Goal: Check status: Check status

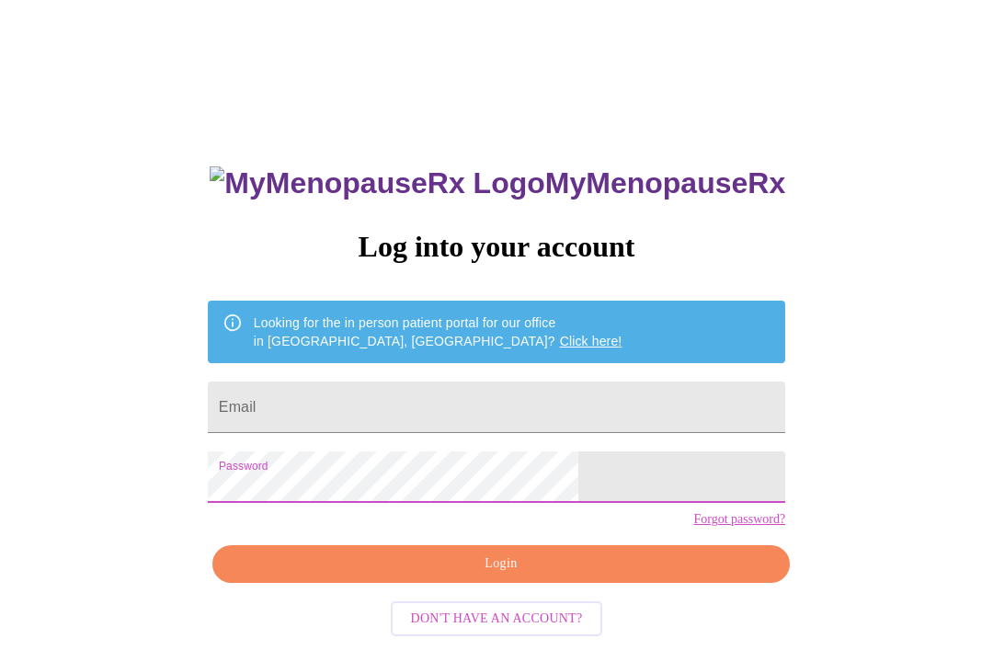
scroll to position [251, 0]
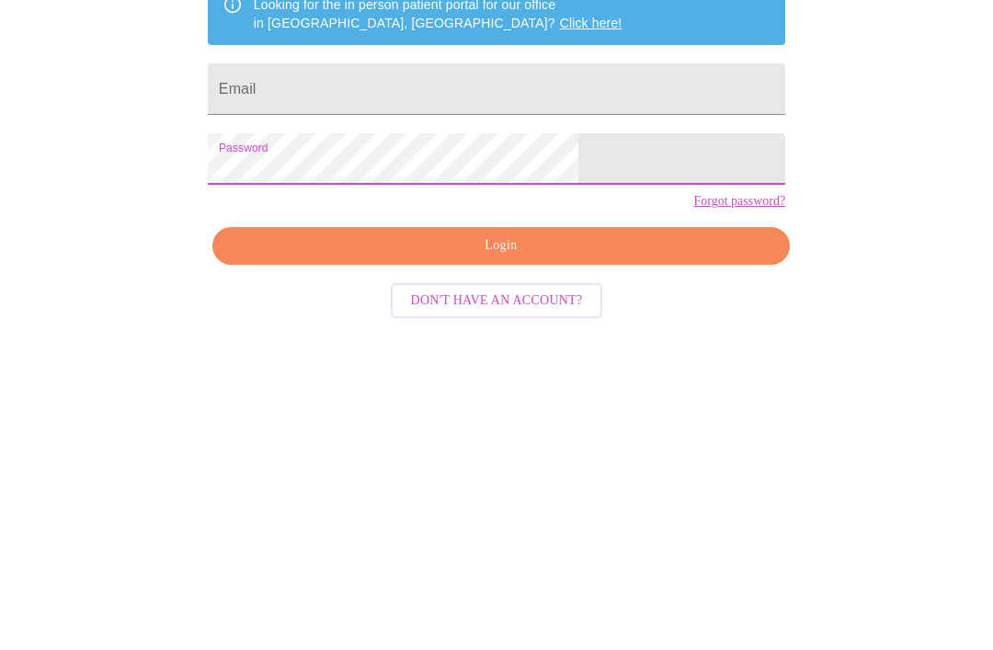
click at [571, 237] on input "Email" at bounding box center [497, 263] width 578 height 52
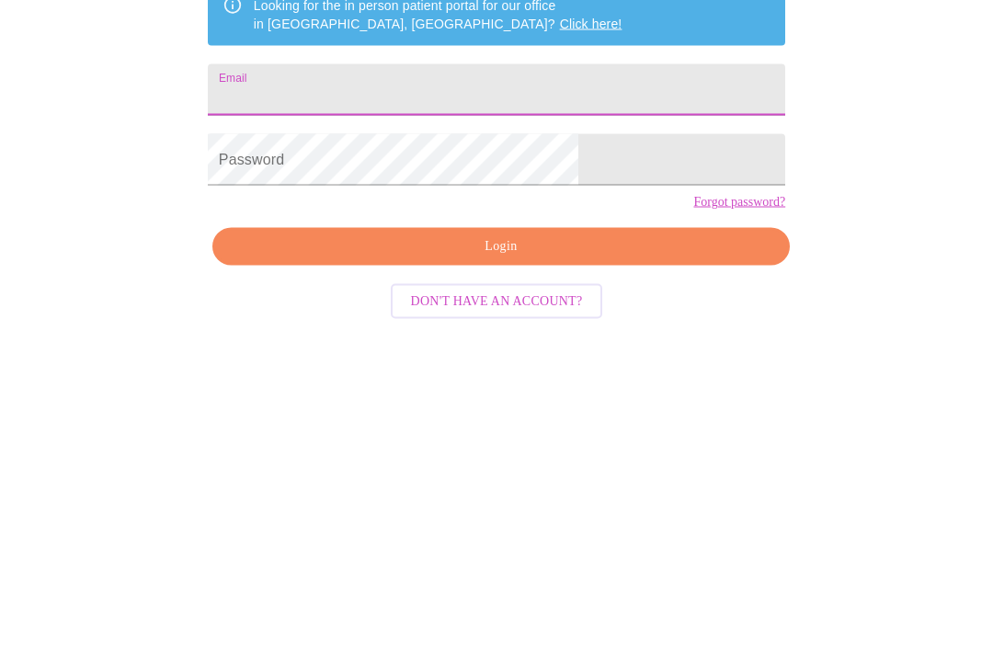
type input "[EMAIL_ADDRESS][DOMAIN_NAME]"
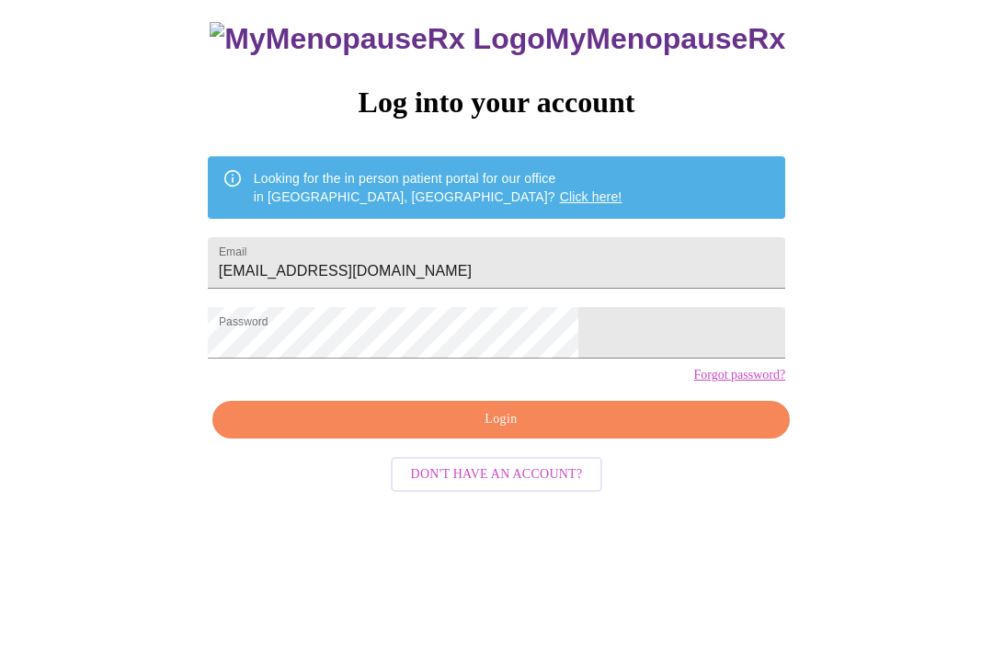
click at [533, 431] on span "Login" at bounding box center [501, 419] width 535 height 23
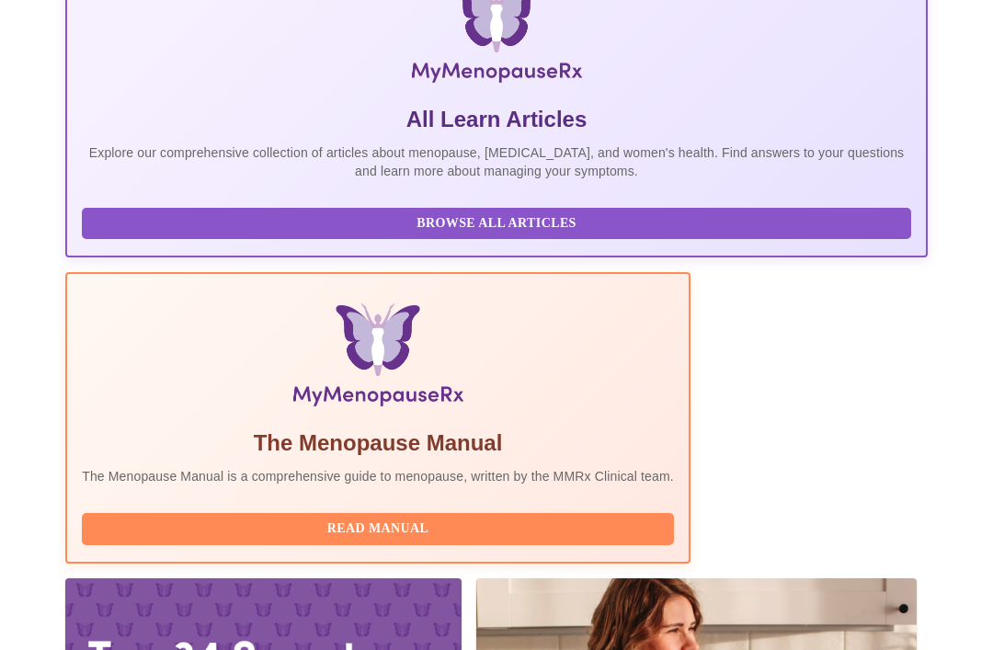
scroll to position [533, 0]
